Goal: Task Accomplishment & Management: Manage account settings

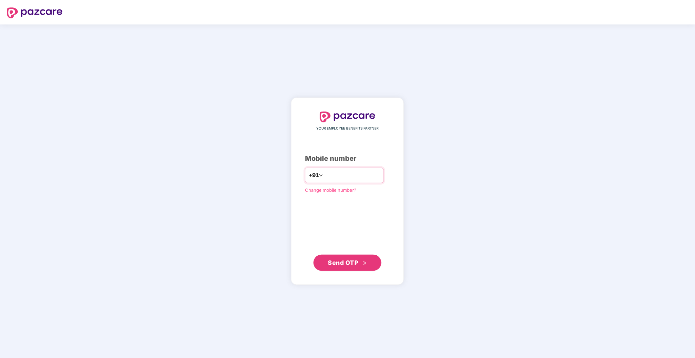
type input "**********"
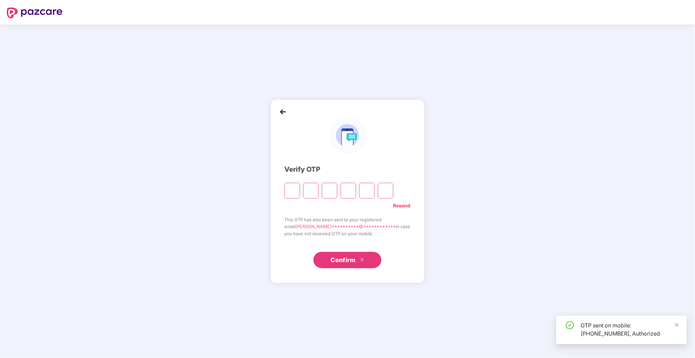
click at [383, 178] on div at bounding box center [339, 188] width 109 height 20
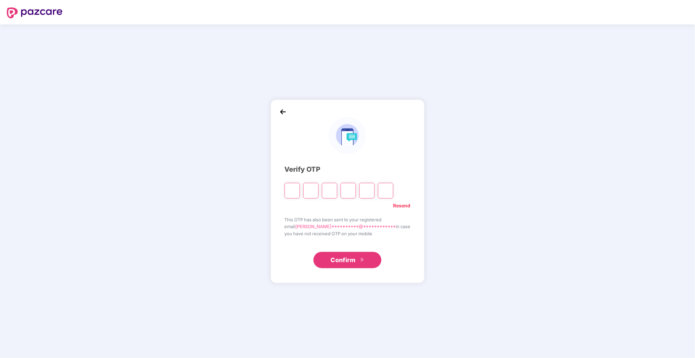
click at [300, 193] on input "Please enter verification code. Digit 1" at bounding box center [292, 191] width 15 height 16
type input "*"
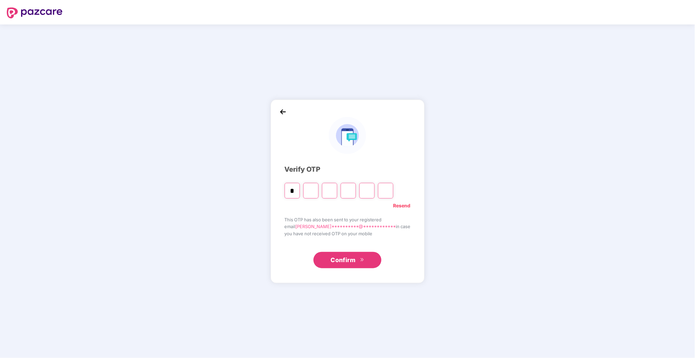
type input "*"
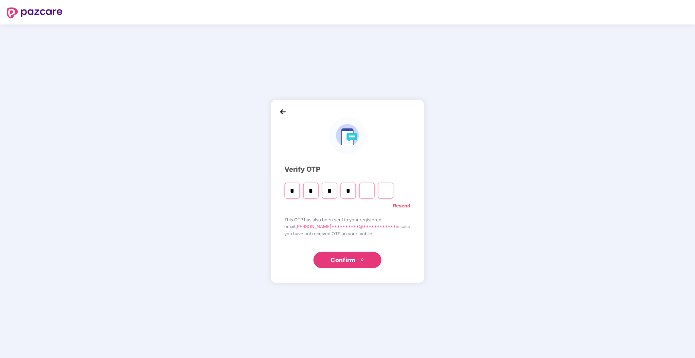
type input "*"
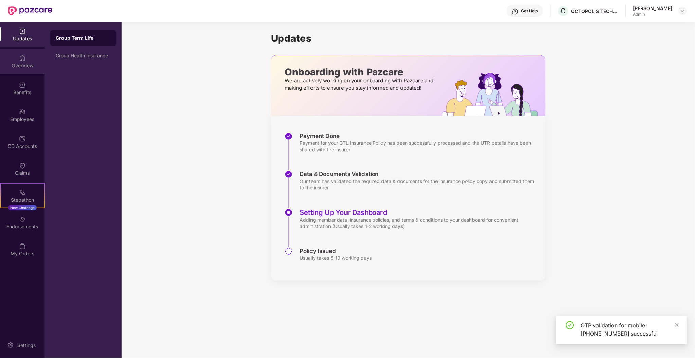
click at [28, 65] on div "OverView" at bounding box center [22, 65] width 45 height 7
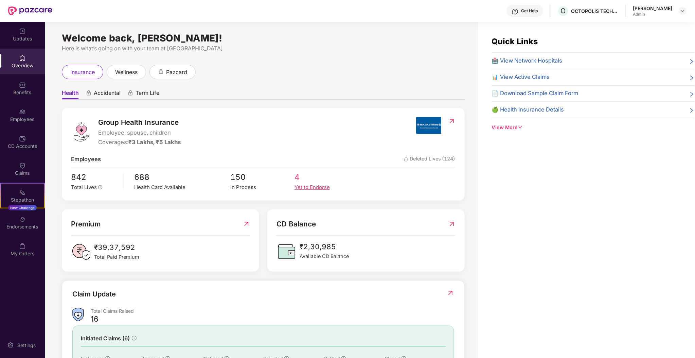
click at [297, 180] on span "4" at bounding box center [326, 177] width 64 height 12
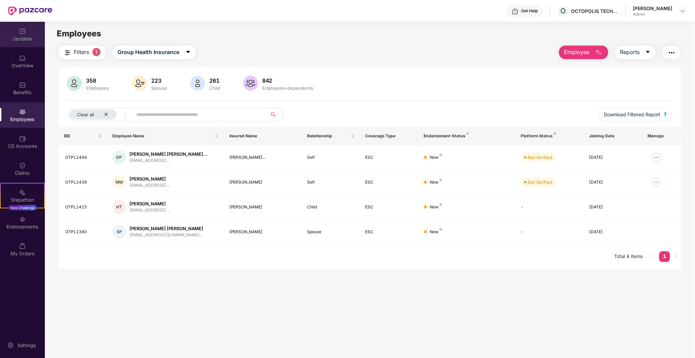
click at [32, 44] on div "Updates" at bounding box center [22, 34] width 45 height 25
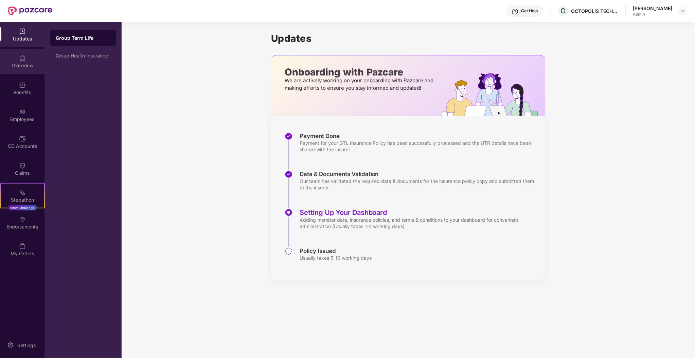
click at [28, 62] on div "OverView" at bounding box center [22, 65] width 45 height 7
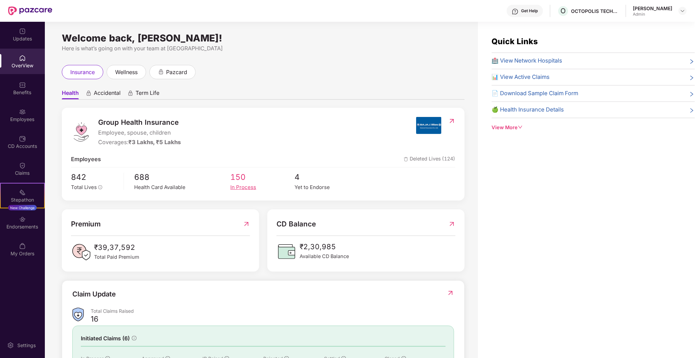
click at [243, 177] on span "150" at bounding box center [262, 177] width 64 height 12
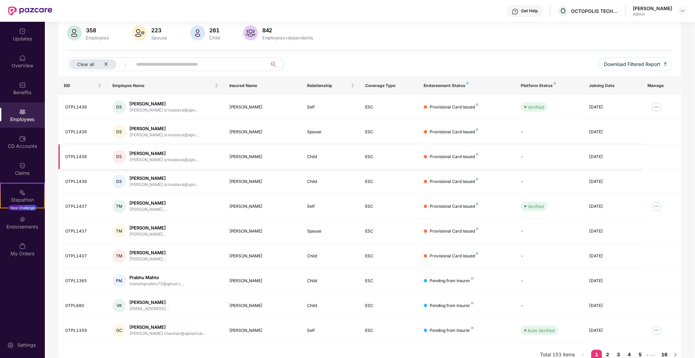
scroll to position [60, 0]
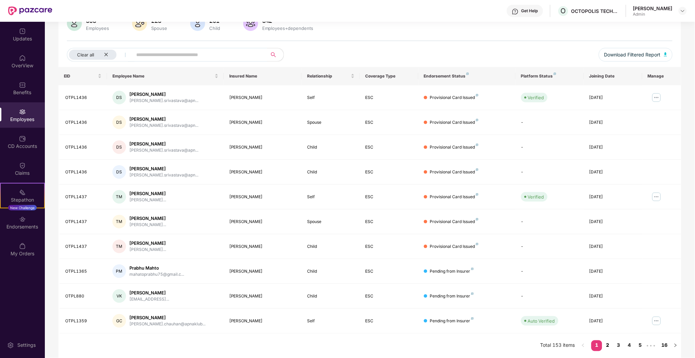
click at [608, 348] on link "2" at bounding box center [607, 345] width 11 height 10
